Goal: Task Accomplishment & Management: Use online tool/utility

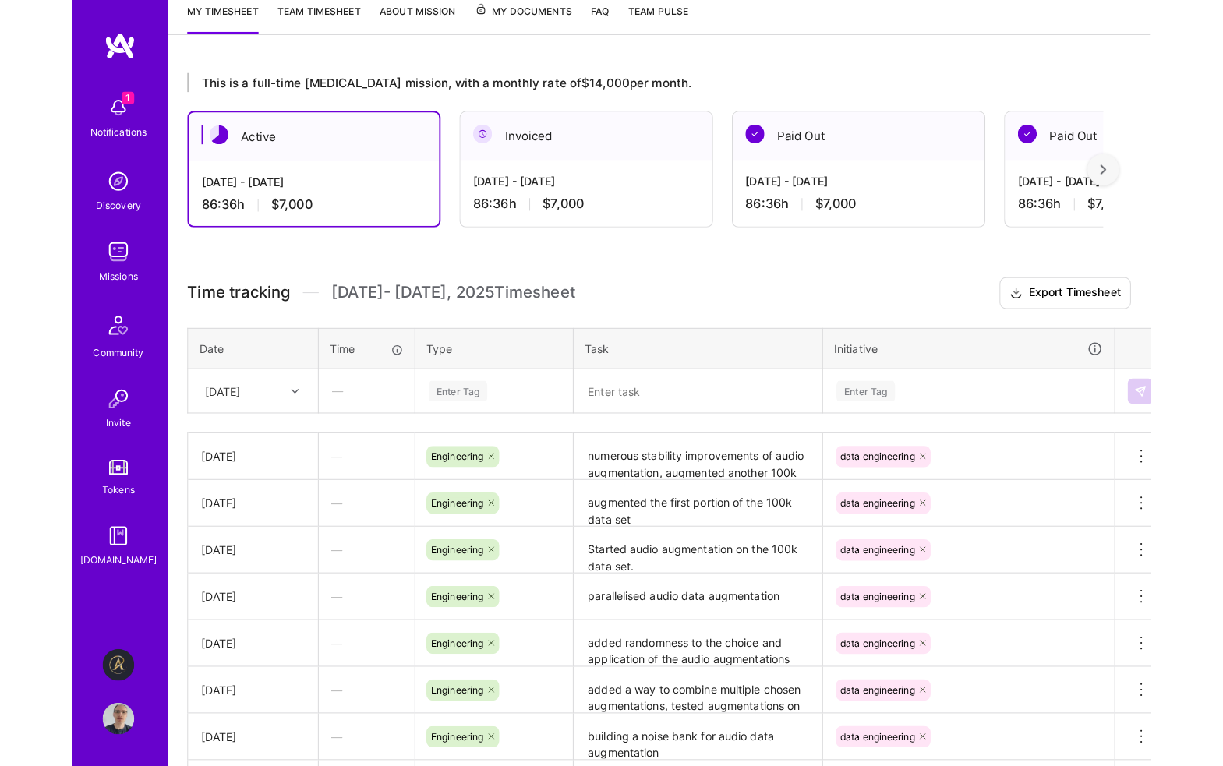
scroll to position [312, 0]
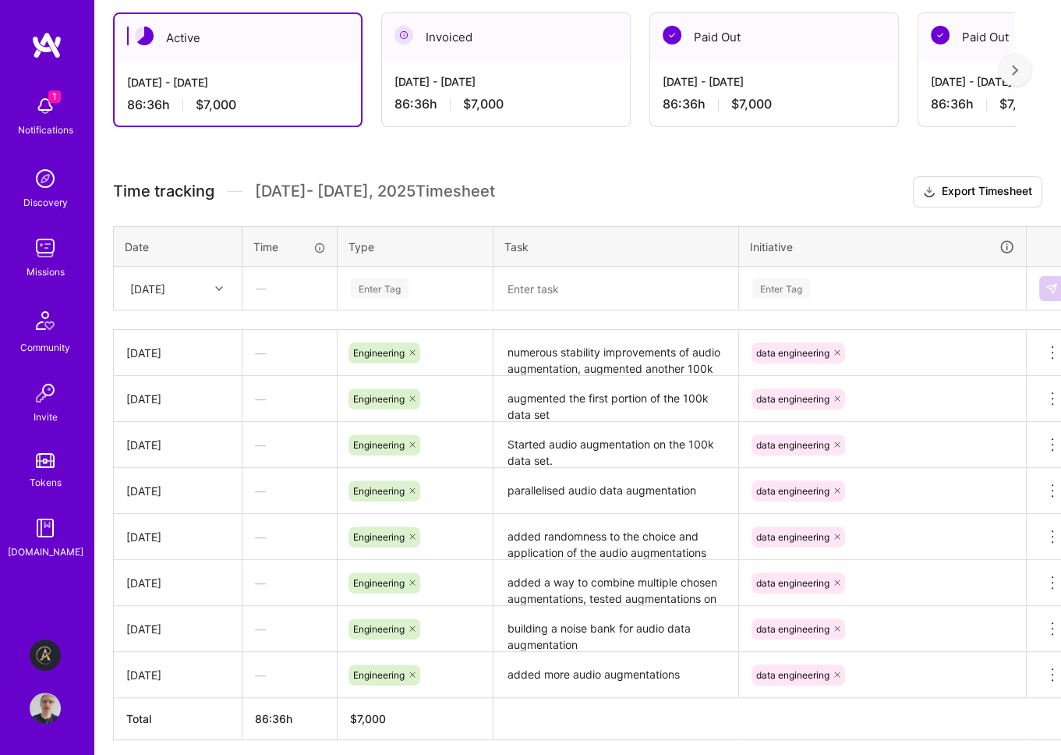
click at [424, 285] on div "Enter Tag" at bounding box center [415, 287] width 132 height 19
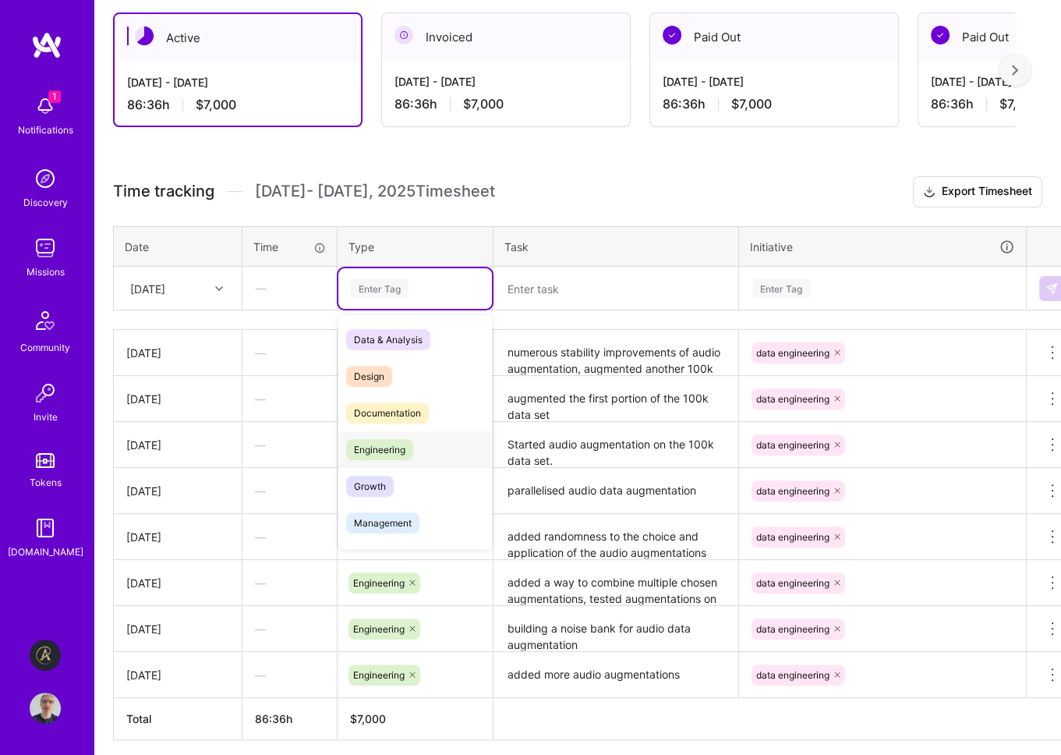
drag, startPoint x: 408, startPoint y: 448, endPoint x: 421, endPoint y: 446, distance: 12.7
click at [408, 448] on span "Engineering" at bounding box center [379, 449] width 67 height 21
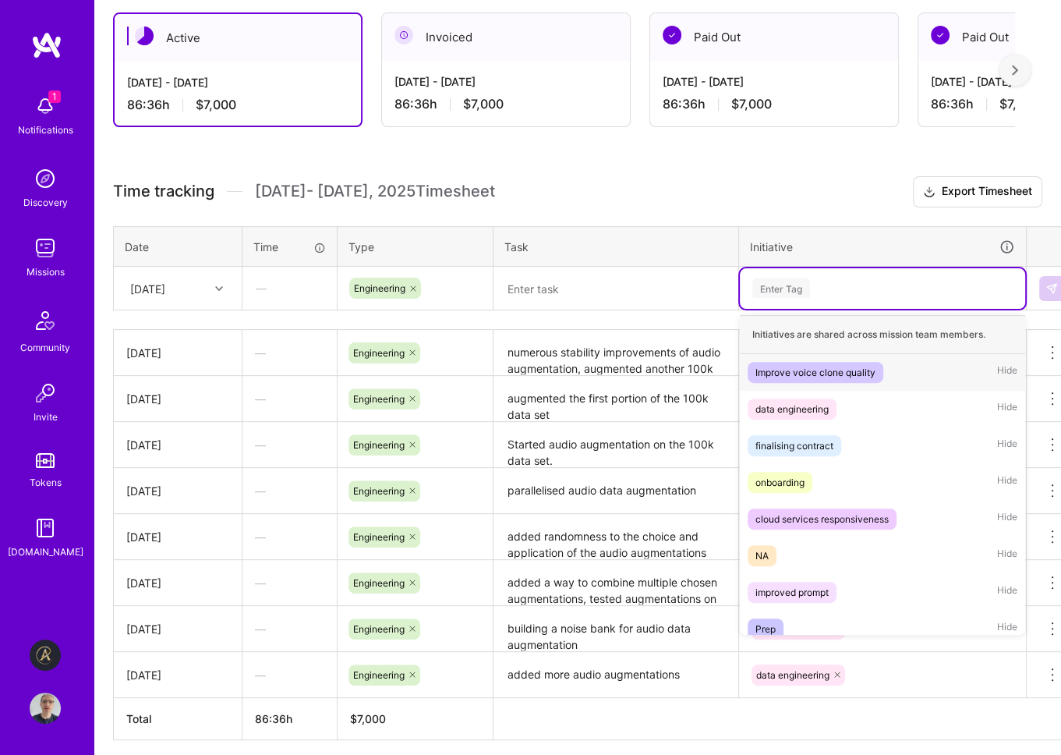
click at [822, 286] on div "Enter Tag" at bounding box center [882, 287] width 263 height 19
click at [813, 407] on div "data engineering" at bounding box center [791, 409] width 73 height 16
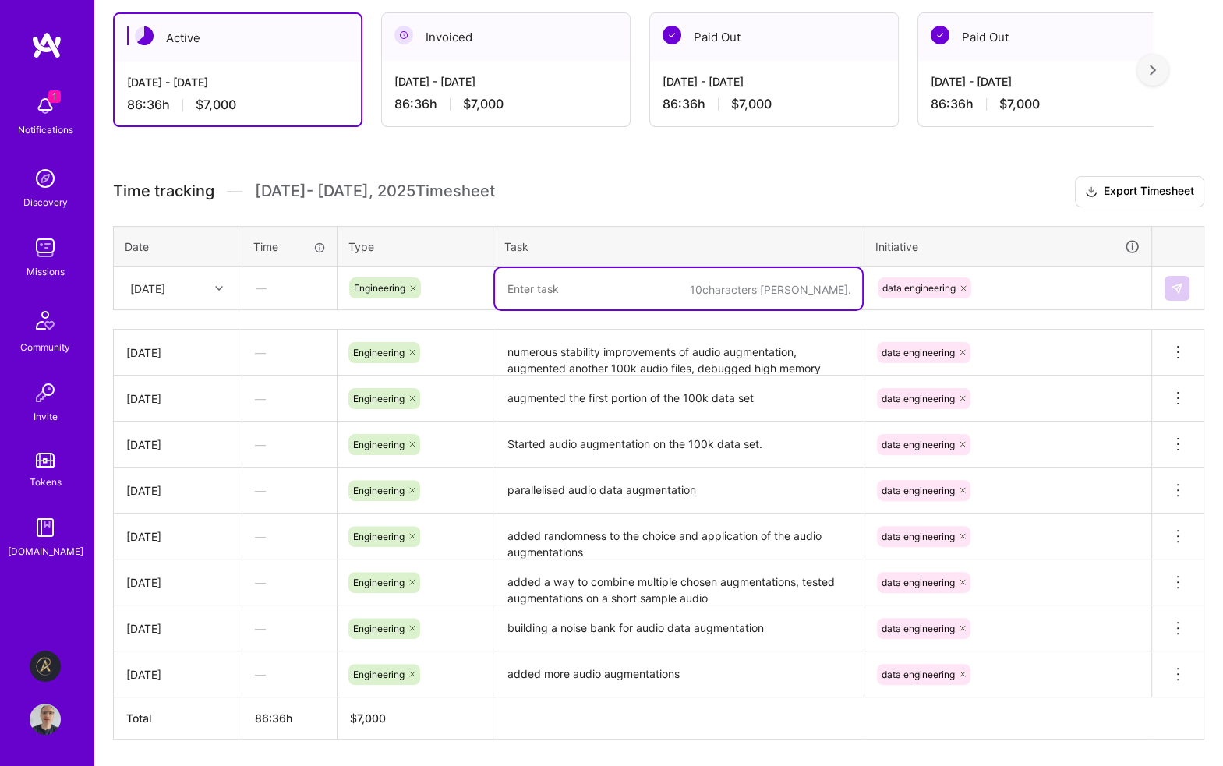
click at [705, 295] on textarea at bounding box center [678, 288] width 367 height 41
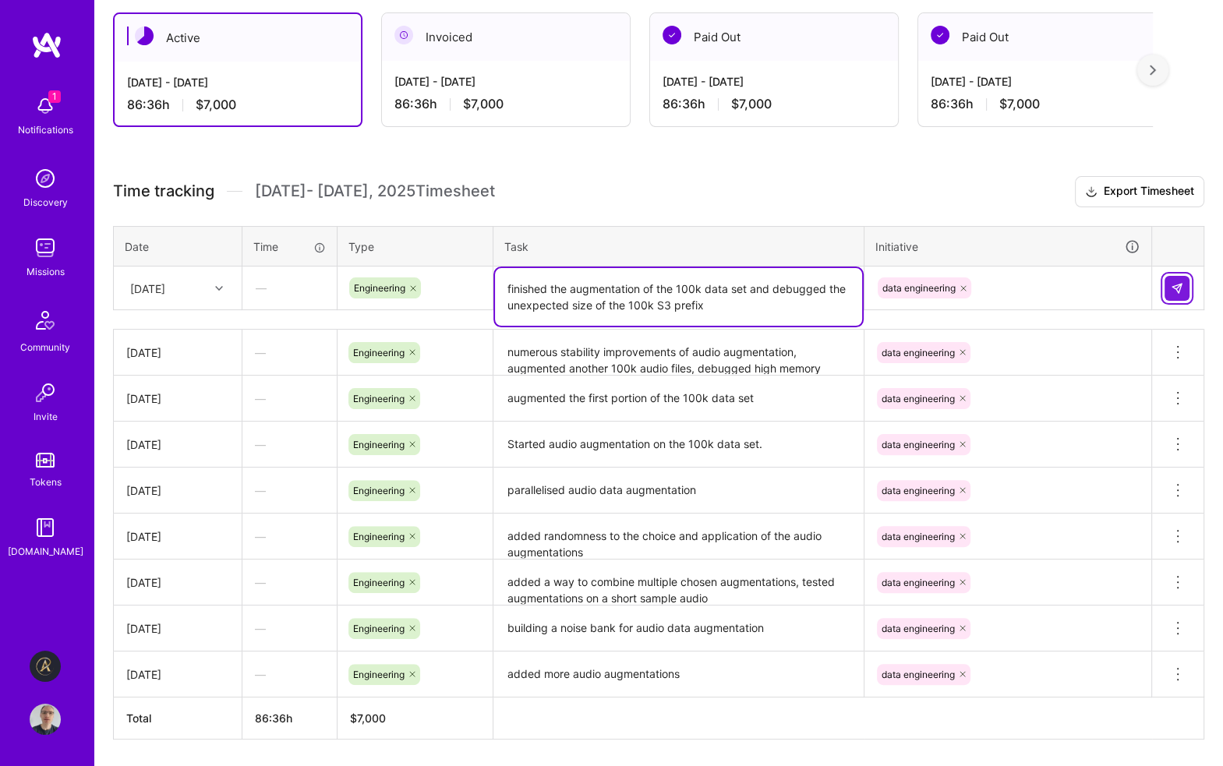
type textarea "finished the augmentation of the 100k data set and debugged the unexpected size…"
click at [1060, 292] on button at bounding box center [1177, 288] width 25 height 25
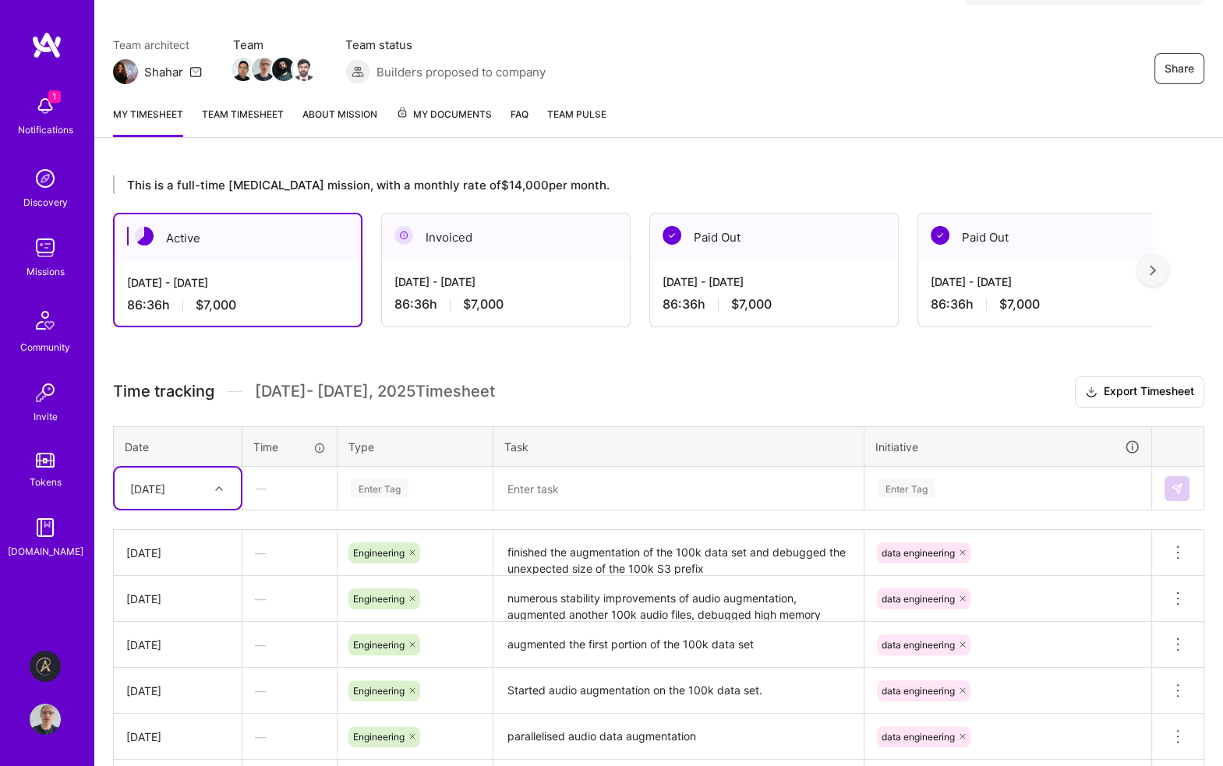
scroll to position [156, 0]
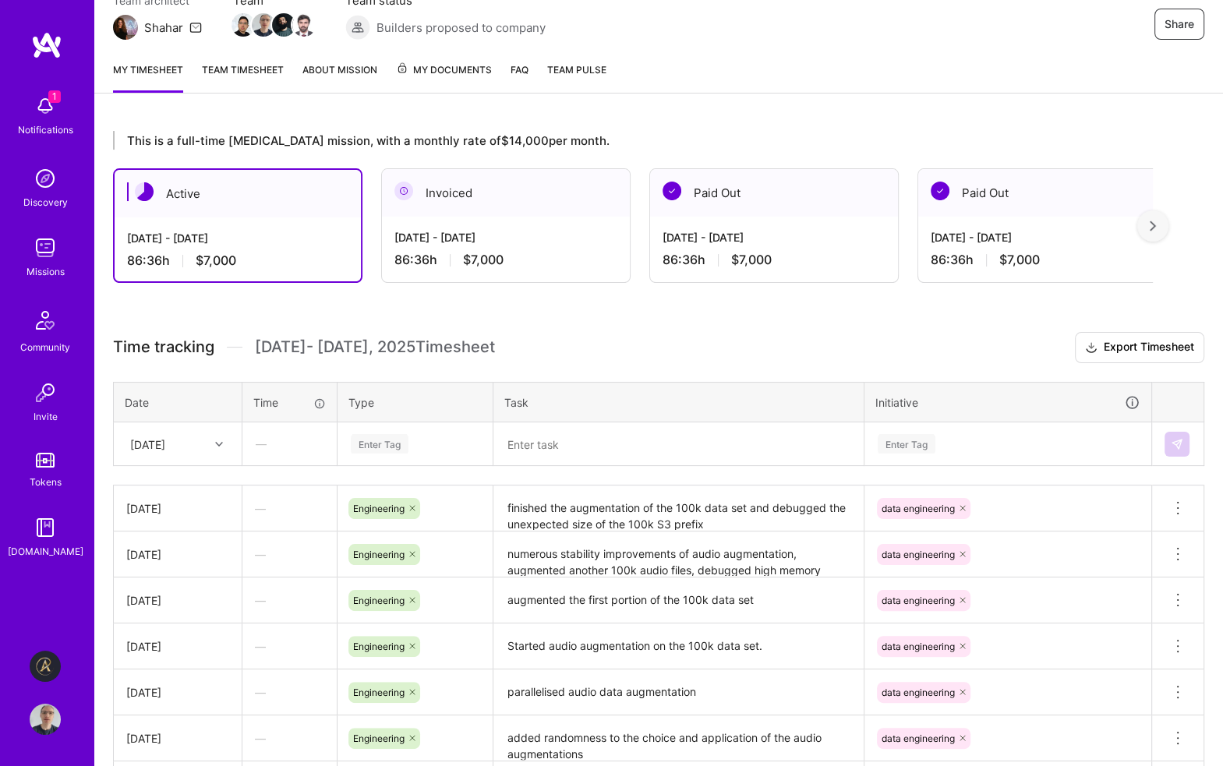
click at [797, 52] on div "My timesheet Team timesheet About Mission My Documents FAQ Team Pulse" at bounding box center [658, 71] width 1129 height 44
